Goal: Information Seeking & Learning: Check status

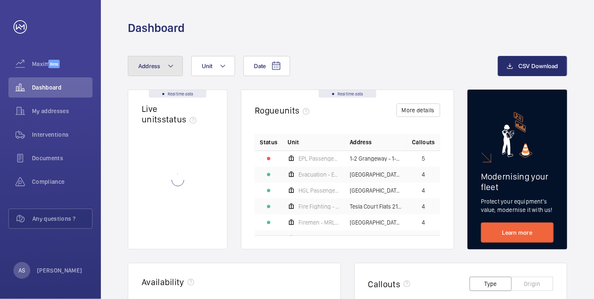
click at [151, 66] on span "Address" at bounding box center [149, 66] width 22 height 7
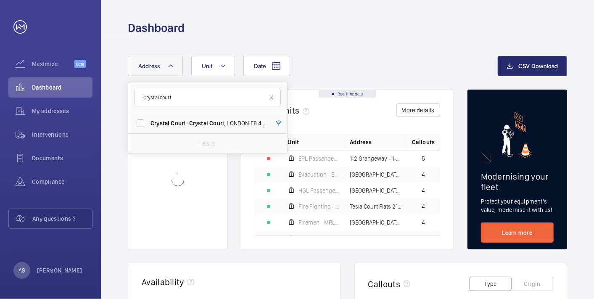
type input "Crystal court"
click at [194, 131] on label "Crystal Court - Crystal Court , LONDON E8 4QS" at bounding box center [201, 123] width 146 height 20
click at [149, 131] on input "Crystal Court - Crystal Court , LONDON E8 4QS" at bounding box center [140, 123] width 17 height 17
checkbox input "true"
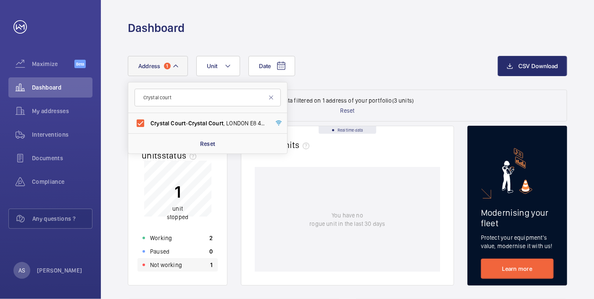
click at [193, 269] on div "Not working 1" at bounding box center [178, 264] width 80 height 13
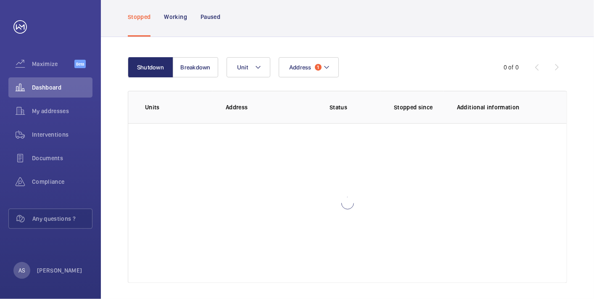
scroll to position [60, 0]
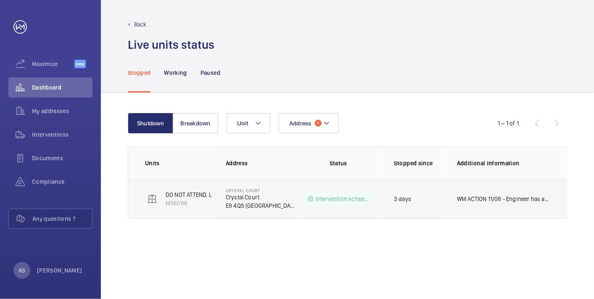
click at [487, 195] on p "WM ACTION 11/08 - Engineer has advised a special [PERSON_NAME] key is required …" at bounding box center [503, 199] width 93 height 8
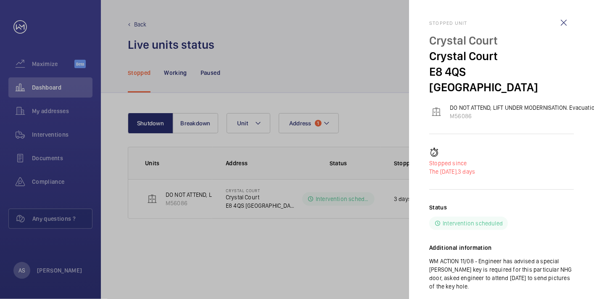
drag, startPoint x: 500, startPoint y: 247, endPoint x: 489, endPoint y: 264, distance: 20.1
click at [499, 257] on p "WM ACTION 11/08 - Engineer has advised a special [PERSON_NAME] key is required …" at bounding box center [501, 274] width 145 height 34
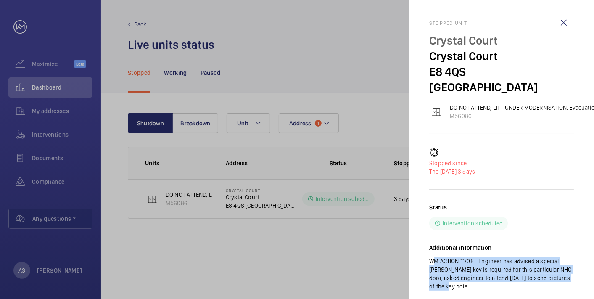
drag, startPoint x: 442, startPoint y: 271, endPoint x: 421, endPoint y: 243, distance: 35.5
click at [421, 243] on mat-sidenav "Stopped unit Crystal Court Crystal Court E8 4QS LONDON DO NOT ATTEND, LIFT UNDE…" at bounding box center [501, 149] width 185 height 299
copy p "WM ACTION 11/08 - Engineer has advised a special [PERSON_NAME] key is required …"
click at [513, 264] on p "WM ACTION 11/08 - Engineer has advised a special [PERSON_NAME] key is required …" at bounding box center [501, 274] width 145 height 34
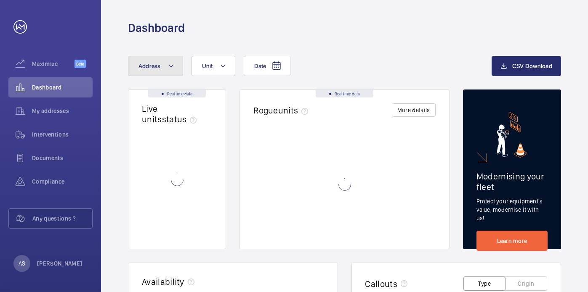
click at [152, 66] on span "Address" at bounding box center [149, 66] width 22 height 7
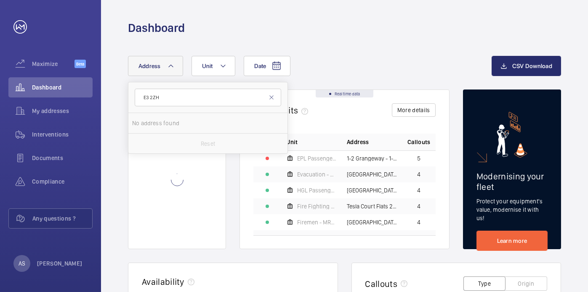
click at [179, 98] on input "E3 2ZH" at bounding box center [208, 98] width 146 height 18
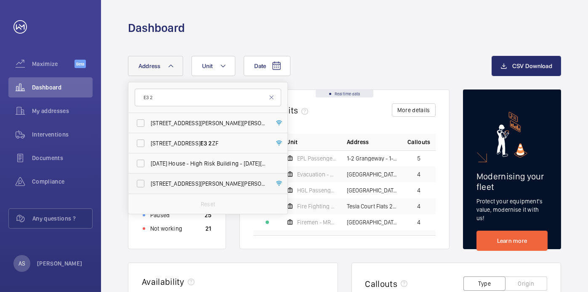
type input "E3 2"
click at [200, 185] on span "7 Bryant House - High Risk Building - 7 Bryant House, LONDON E3 2 ZF" at bounding box center [209, 184] width 116 height 8
drag, startPoint x: 200, startPoint y: 185, endPoint x: 165, endPoint y: 180, distance: 35.8
click at [165, 180] on span "7 Bryant House - High Risk Building - 7 Bryant House, LONDON E3 2 ZF" at bounding box center [209, 184] width 116 height 8
click at [163, 183] on span "7 Bryant House - High Risk Building - 7 Bryant House, LONDON E3 2 ZF" at bounding box center [209, 184] width 116 height 8
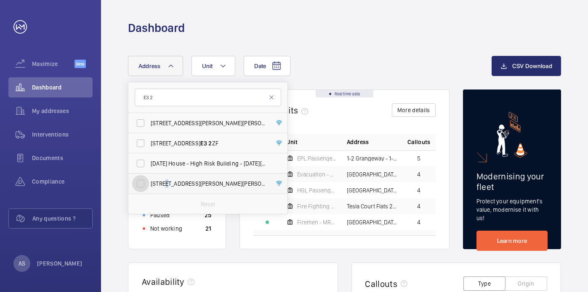
click at [149, 183] on input "7 Bryant House - High Risk Building - 7 Bryant House, LONDON E3 2 ZF" at bounding box center [140, 183] width 17 height 17
checkbox input "true"
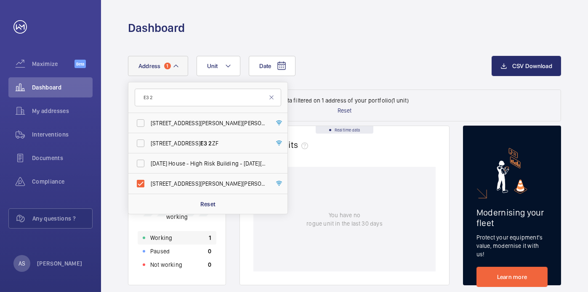
click at [192, 238] on div "Working 1" at bounding box center [177, 237] width 79 height 13
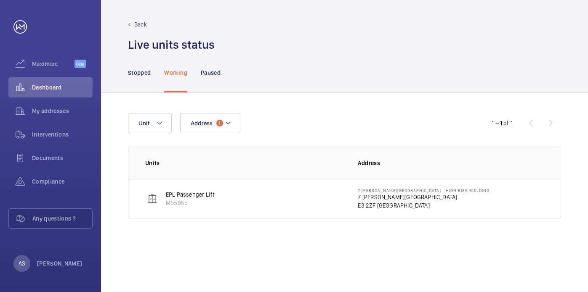
click at [385, 206] on p "E3 2ZF LONDON" at bounding box center [424, 205] width 132 height 8
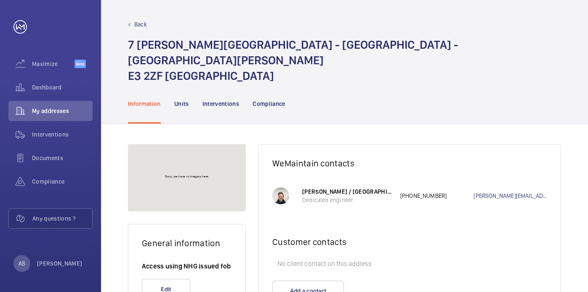
click at [435, 87] on div "Information Units Interventions Compliance" at bounding box center [344, 104] width 433 height 40
click at [34, 93] on div "Dashboard" at bounding box center [50, 87] width 84 height 20
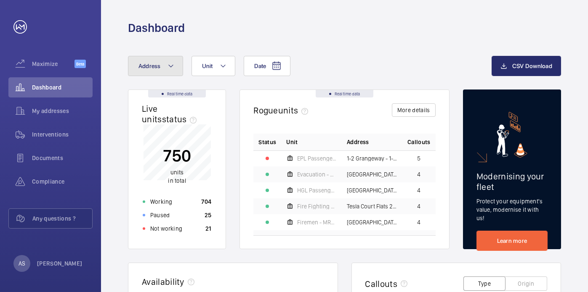
click at [151, 68] on span "Address" at bounding box center [149, 66] width 22 height 7
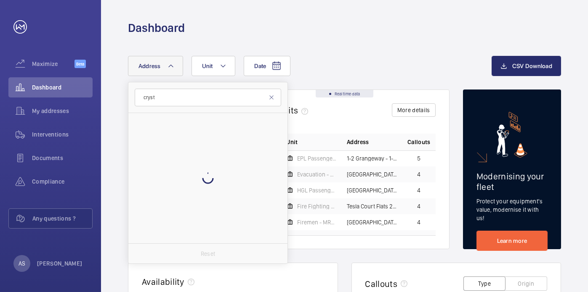
type input "cryst"
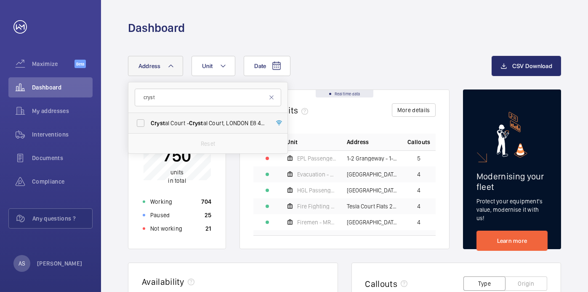
click at [175, 123] on span "Cryst al Court - Cryst al Court, LONDON E8 4QS" at bounding box center [209, 123] width 116 height 8
click at [149, 123] on input "Cryst al Court - Cryst al Court, LONDON E8 4QS" at bounding box center [140, 123] width 17 height 17
checkbox input "true"
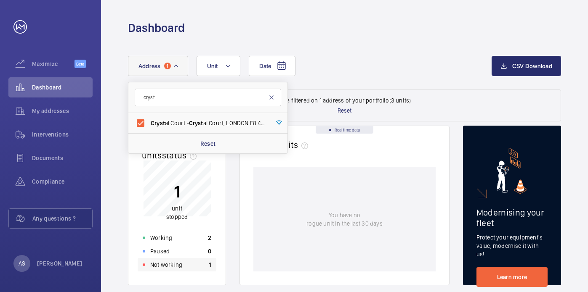
click at [185, 266] on div "Not working 1" at bounding box center [177, 264] width 79 height 13
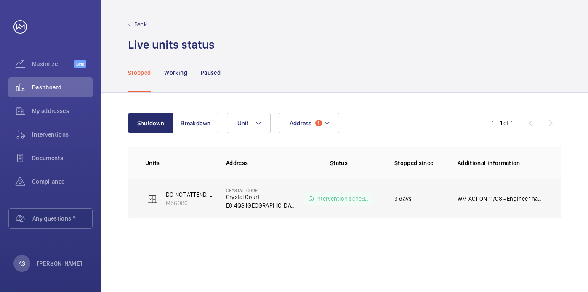
click at [471, 197] on p "WM ACTION 11/08 - Engineer has advised a special [PERSON_NAME] key is required …" at bounding box center [500, 199] width 86 height 8
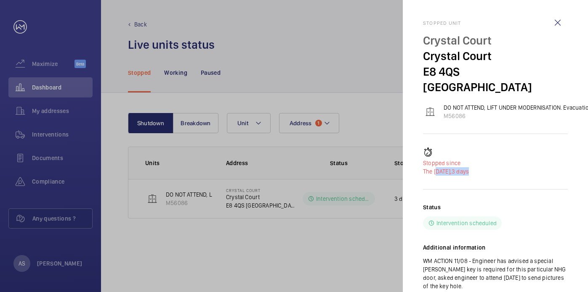
drag, startPoint x: 435, startPoint y: 159, endPoint x: 474, endPoint y: 163, distance: 38.9
click at [474, 163] on div "Stopped since The 09/08/2025, 3 days Status Intervention scheduled Additional i…" at bounding box center [495, 226] width 145 height 156
click at [337, 244] on div at bounding box center [294, 146] width 588 height 292
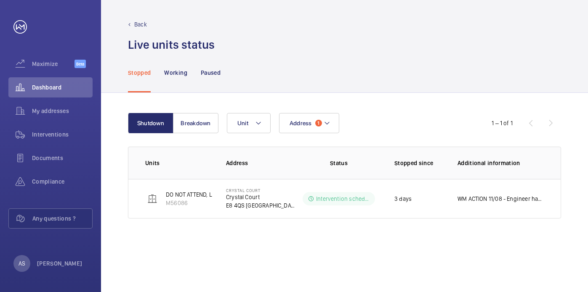
click at [561, 117] on div "Shutdown Breakdown Address 1 Unit 1 – 1 of 1 Units Address Status Stopped since…" at bounding box center [344, 192] width 487 height 199
click at [432, 89] on div "Stopped Working Paused" at bounding box center [344, 73] width 433 height 40
drag, startPoint x: 464, startPoint y: 127, endPoint x: 454, endPoint y: 114, distance: 15.9
click at [464, 127] on div "1 – 1 of 1" at bounding box center [510, 123] width 101 height 10
